Goal: Navigation & Orientation: Find specific page/section

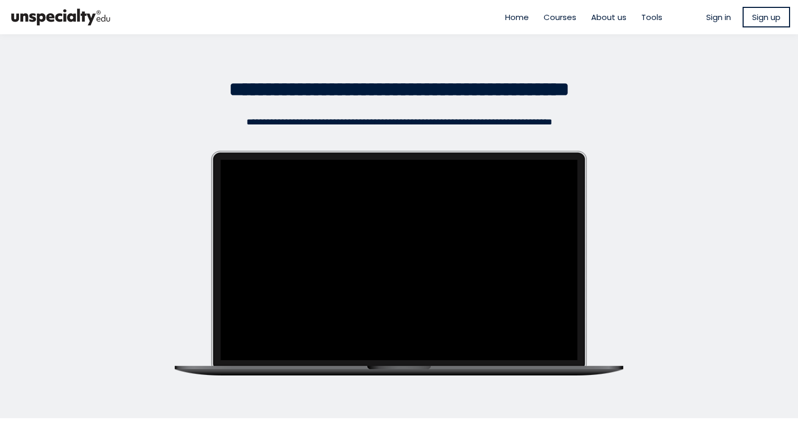
click at [546, 17] on span "Courses" at bounding box center [560, 17] width 33 height 12
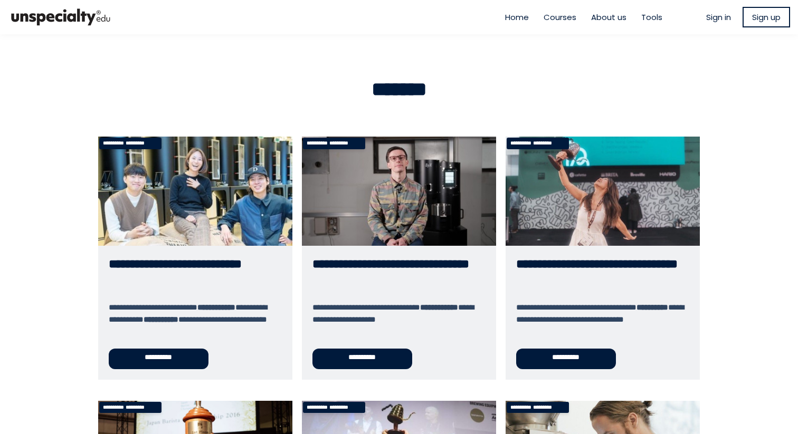
click at [647, 17] on span "Tools" at bounding box center [651, 17] width 21 height 12
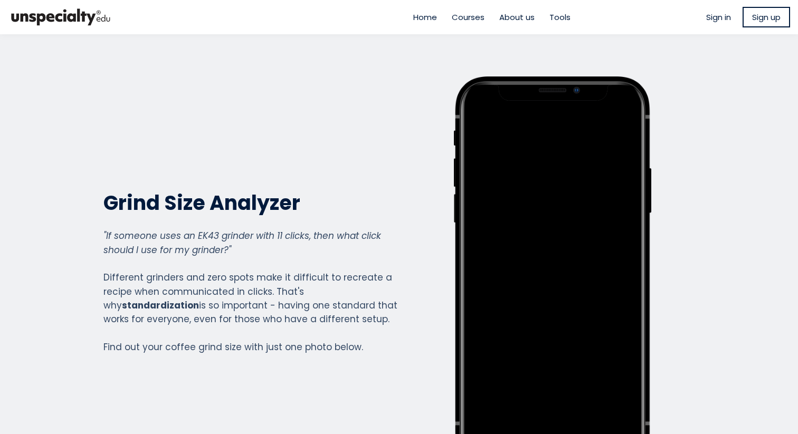
click at [415, 18] on span "Home" at bounding box center [425, 17] width 24 height 12
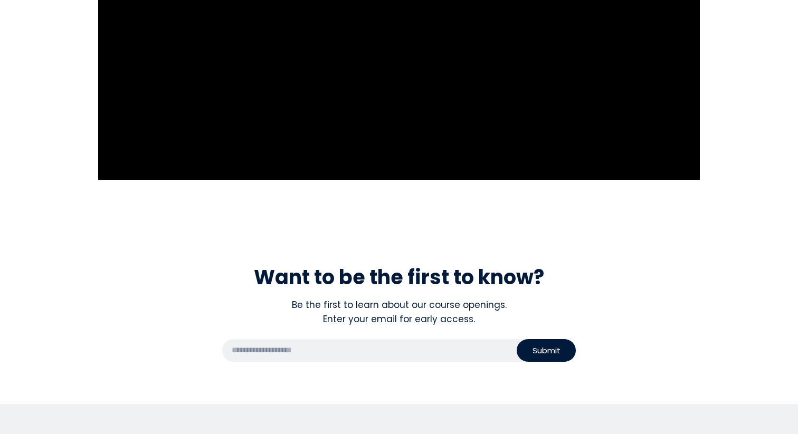
scroll to position [1663, 0]
